Goal: Navigation & Orientation: Find specific page/section

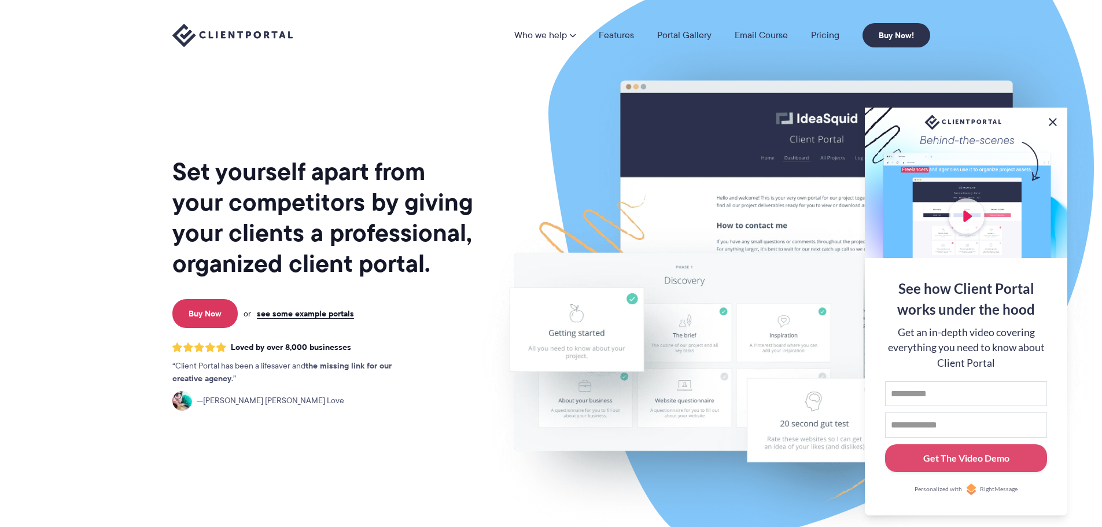
click at [1055, 123] on button at bounding box center [1053, 122] width 14 height 14
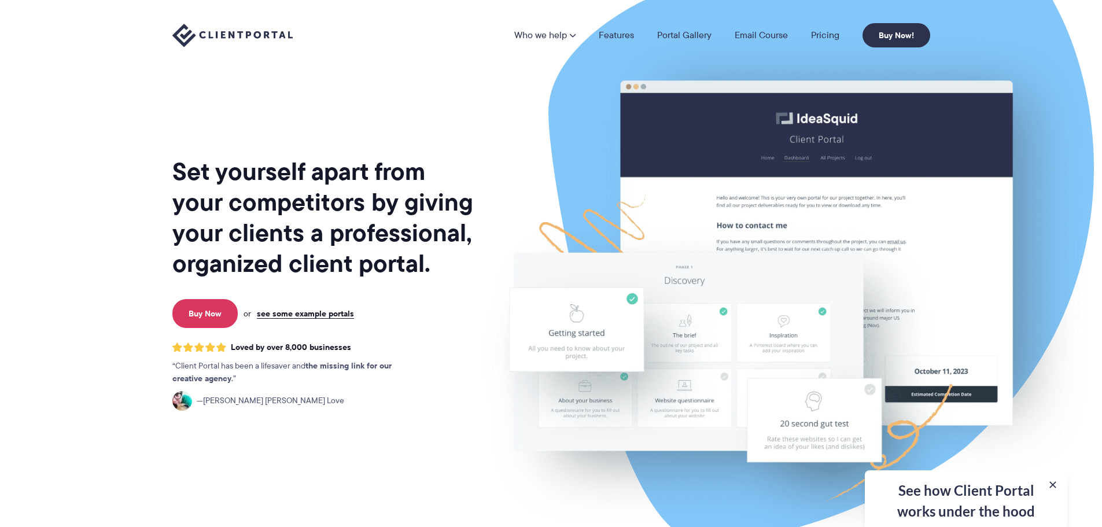
click at [1053, 492] on div "See how Client Portal works under the hood Get an in-depth video covering every…" at bounding box center [966, 498] width 202 height 57
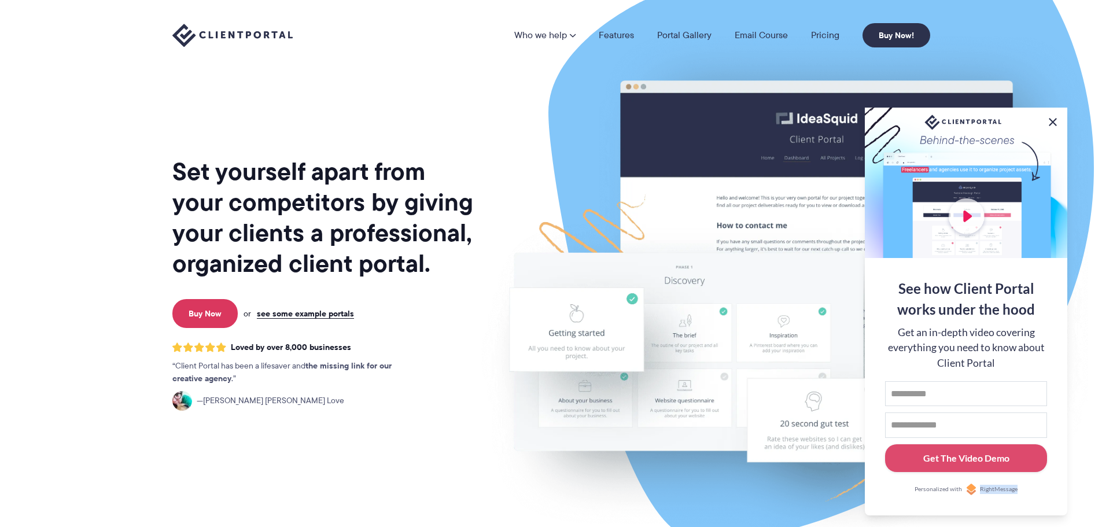
click at [1055, 119] on button at bounding box center [1053, 122] width 14 height 14
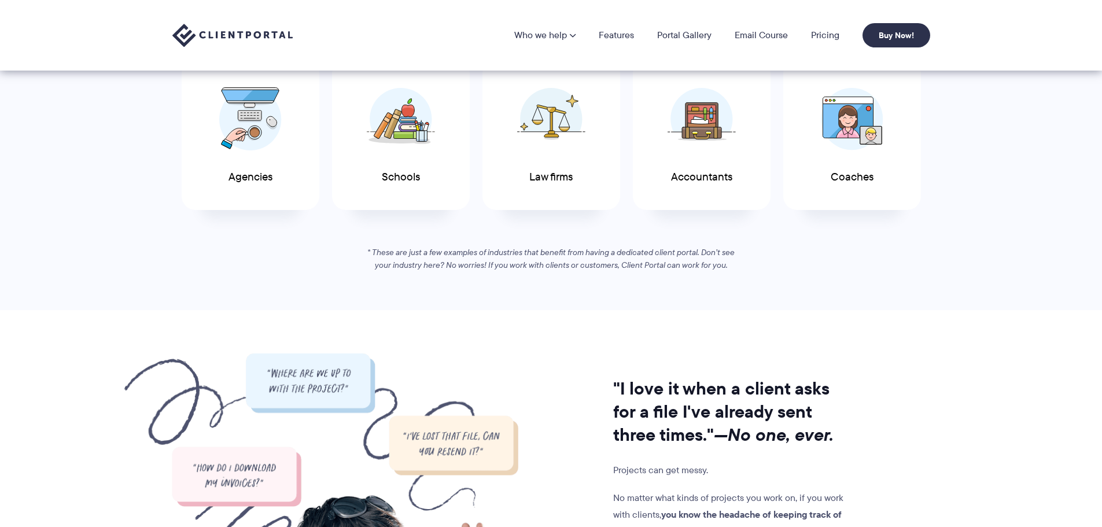
scroll to position [521, 0]
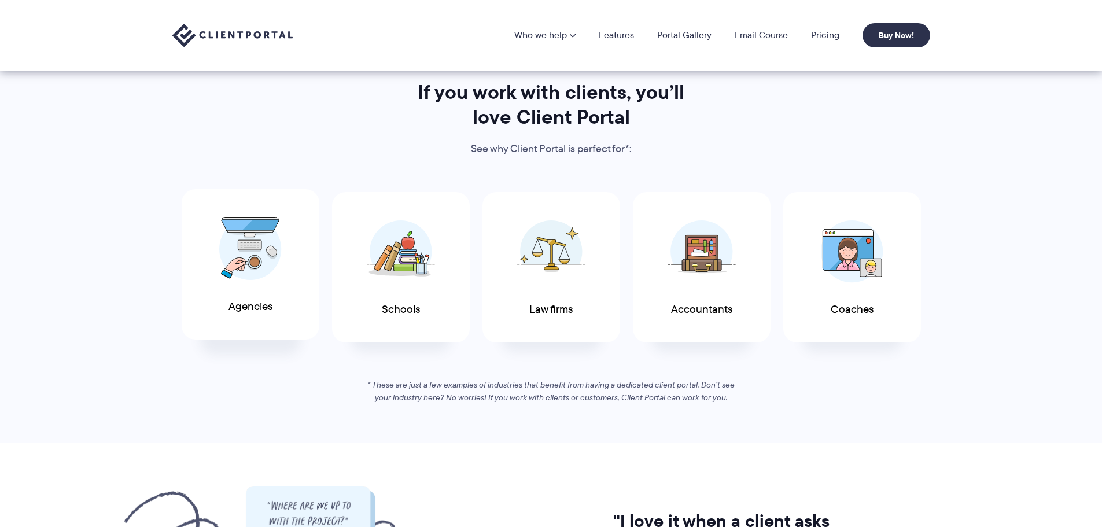
click at [238, 260] on img at bounding box center [250, 249] width 62 height 64
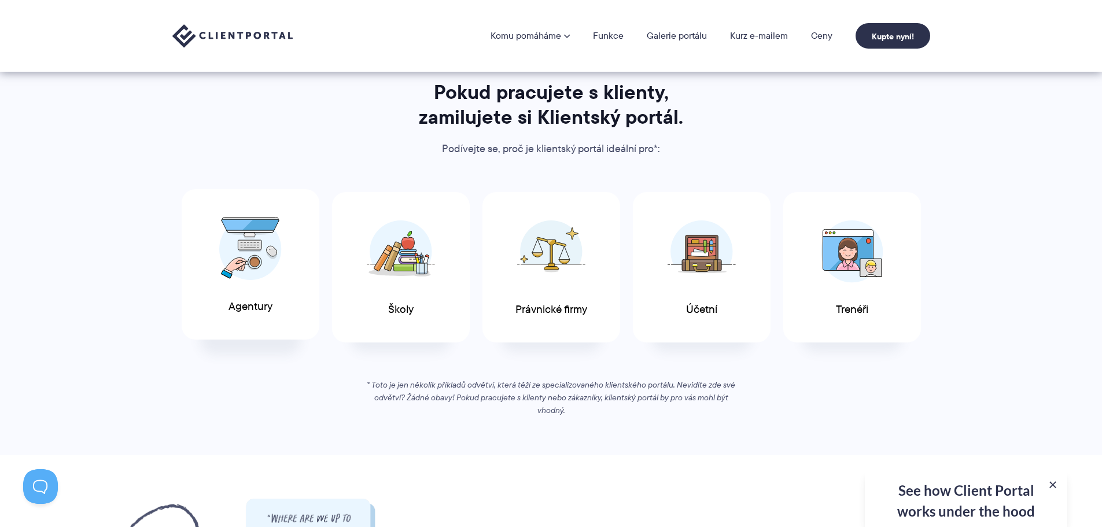
scroll to position [0, 0]
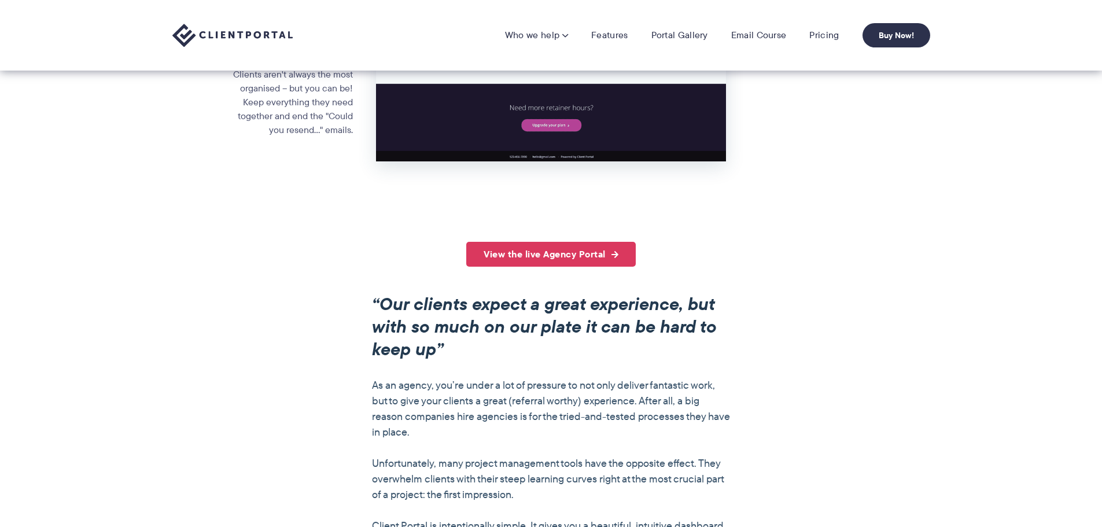
scroll to position [521, 0]
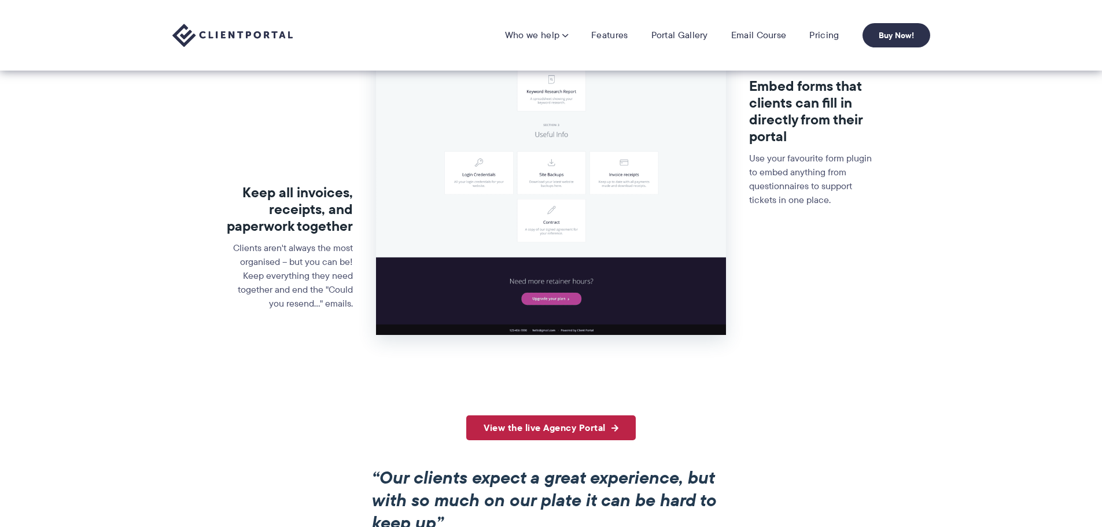
click at [510, 433] on link "View the live Agency Portal" at bounding box center [550, 427] width 169 height 25
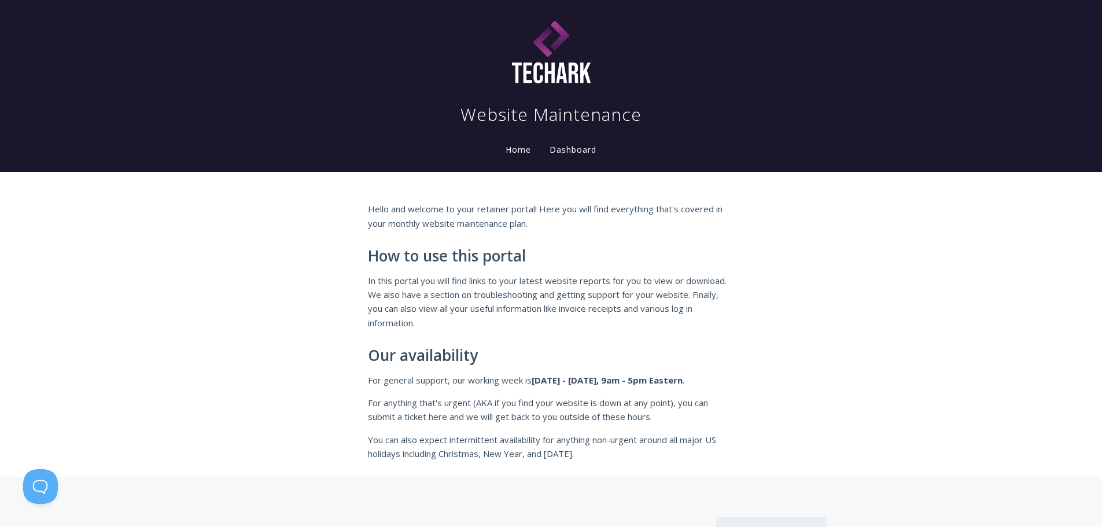
click at [547, 157] on link "Dashboard" at bounding box center [572, 150] width 51 height 13
click at [503, 155] on link "Home" at bounding box center [518, 149] width 30 height 11
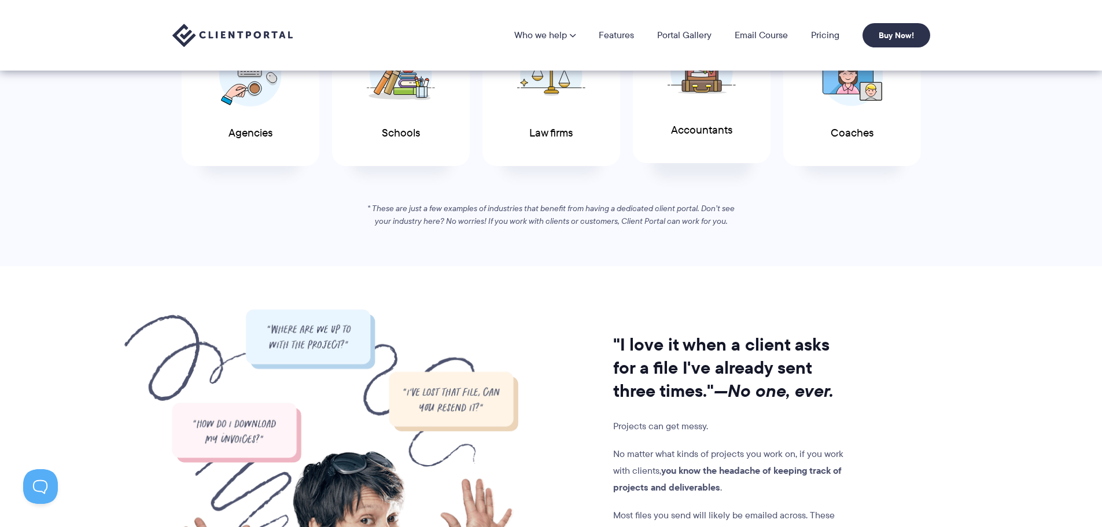
scroll to position [636, 0]
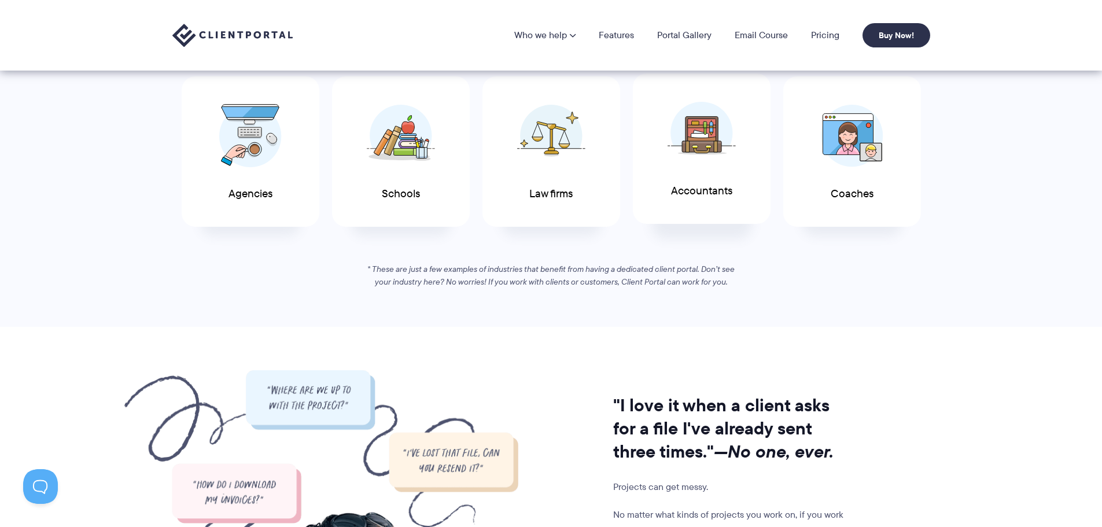
click at [704, 178] on div "Accountants" at bounding box center [702, 148] width 138 height 151
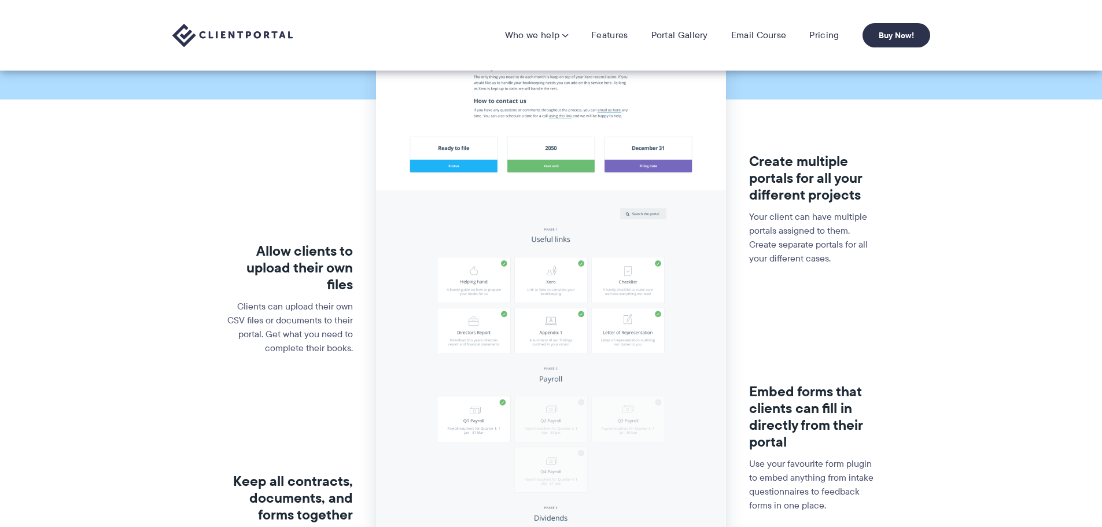
scroll to position [58, 0]
